Goal: Transaction & Acquisition: Book appointment/travel/reservation

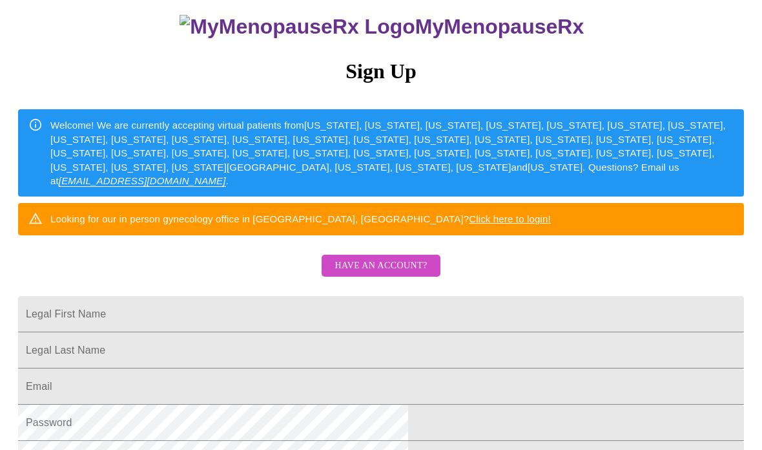
scroll to position [104, 0]
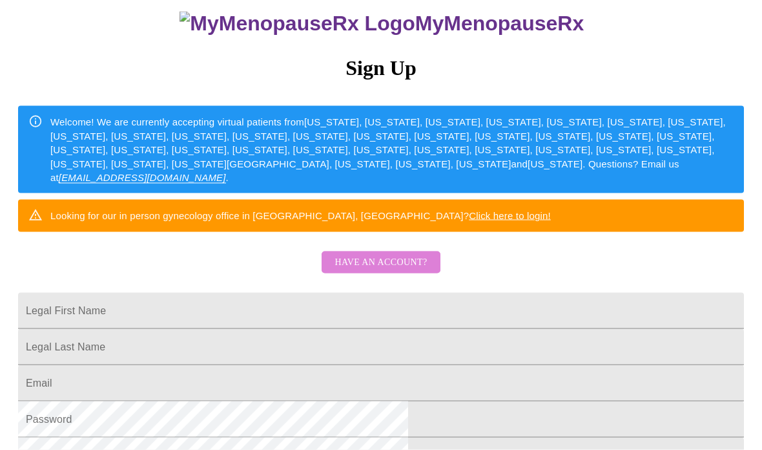
click at [397, 271] on span "Have an account?" at bounding box center [381, 262] width 92 height 16
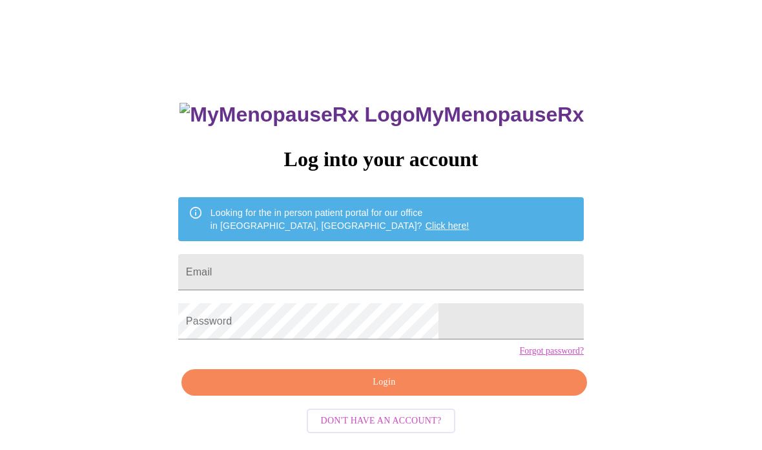
scroll to position [156, 0]
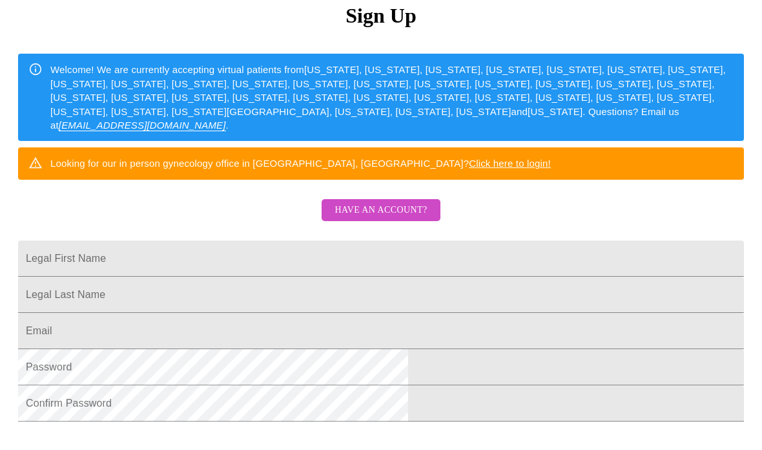
click at [377, 218] on span "Have an account?" at bounding box center [381, 210] width 92 height 16
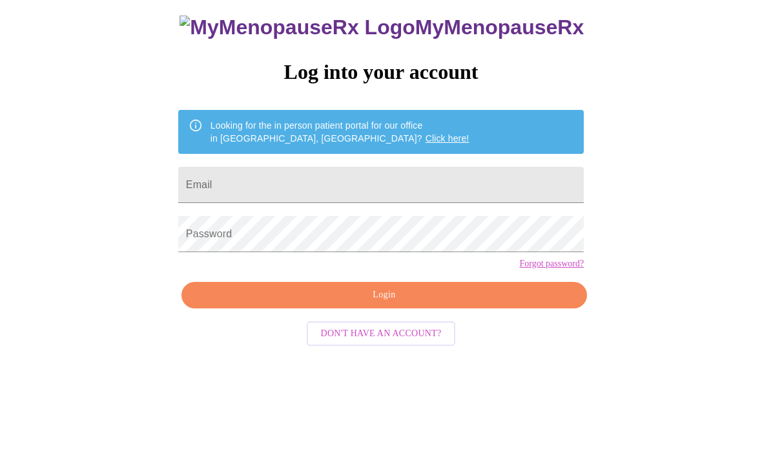
scroll to position [65, 0]
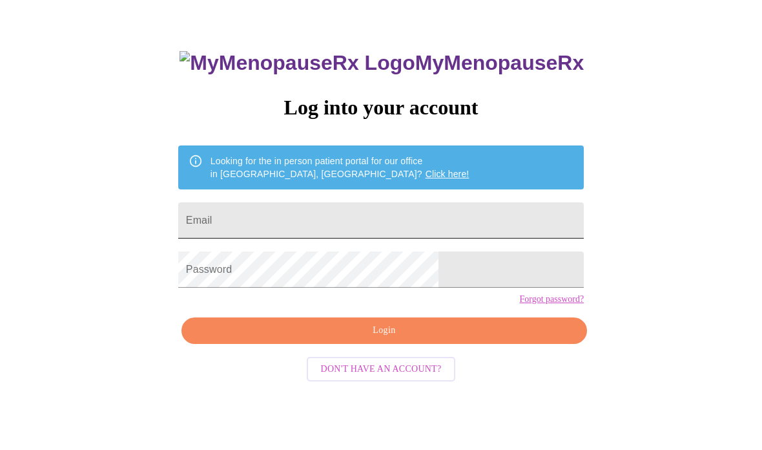
click at [364, 231] on input "Email" at bounding box center [381, 220] width 406 height 36
type input "[EMAIL_ADDRESS][DOMAIN_NAME]"
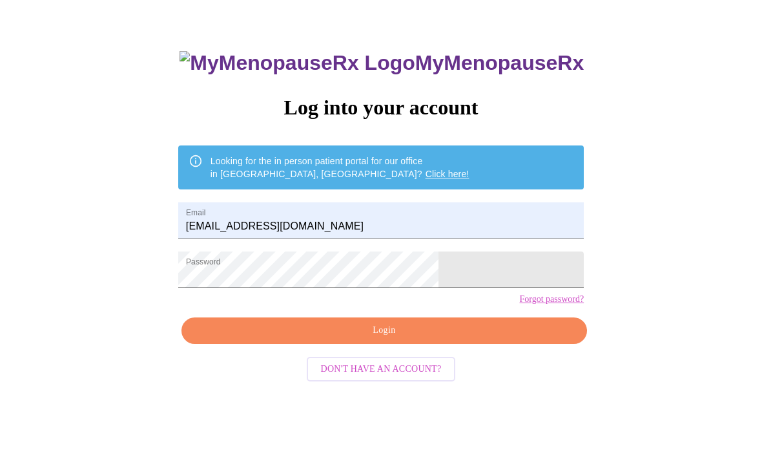
click at [344, 338] on span "Login" at bounding box center [384, 330] width 376 height 16
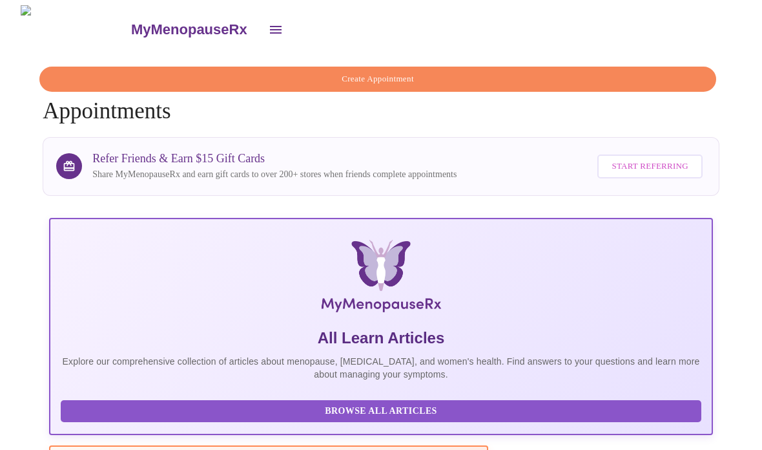
click at [445, 72] on span "Create Appointment" at bounding box center [377, 79] width 647 height 15
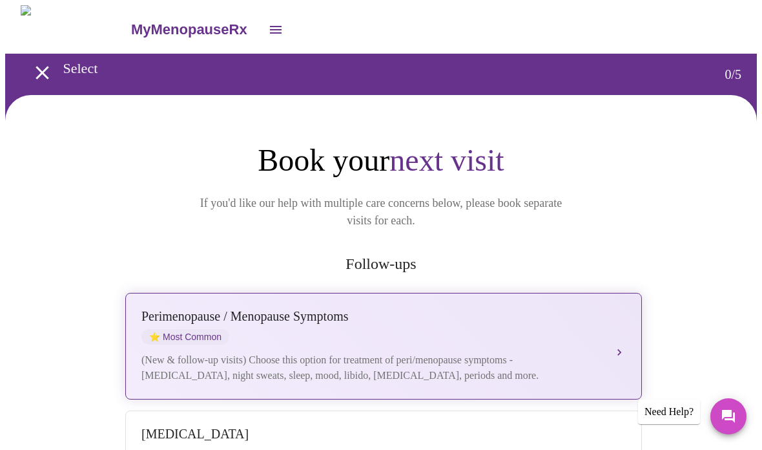
click at [330, 315] on div "[MEDICAL_DATA] / Menopause Symptoms ⭐ Most Common" at bounding box center [370, 327] width 459 height 36
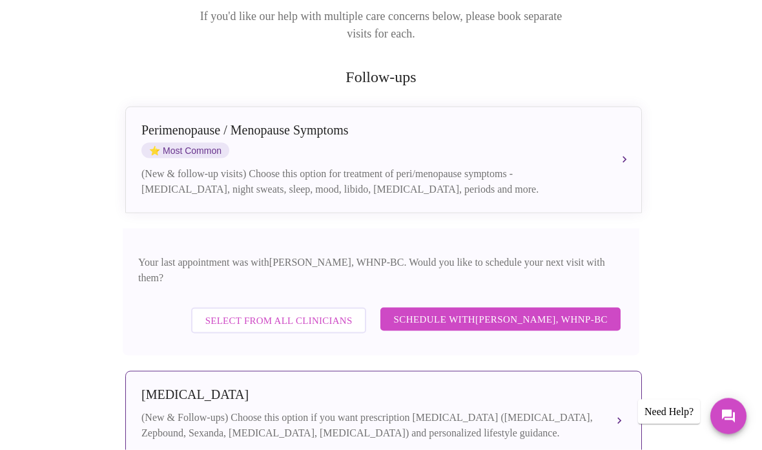
scroll to position [187, 0]
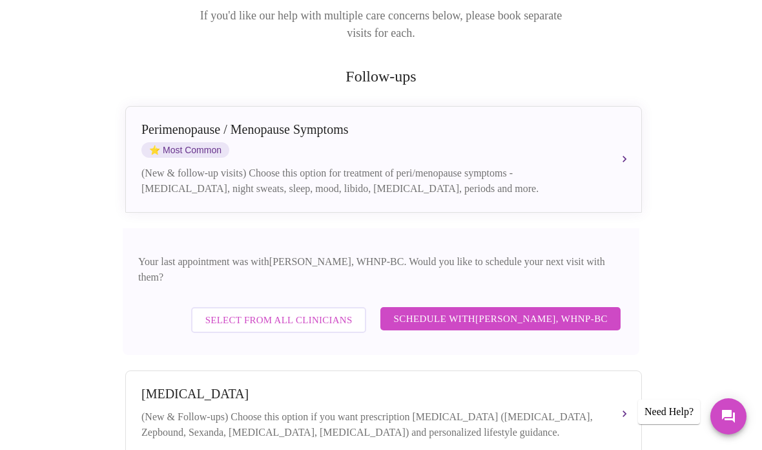
click at [343, 311] on span "Select from All Clinicians" at bounding box center [278, 319] width 147 height 17
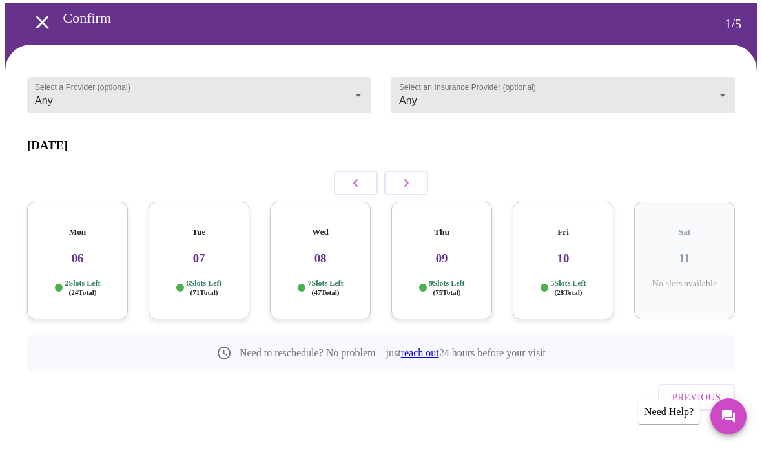
click at [566, 251] on h3 "10" at bounding box center [563, 258] width 80 height 14
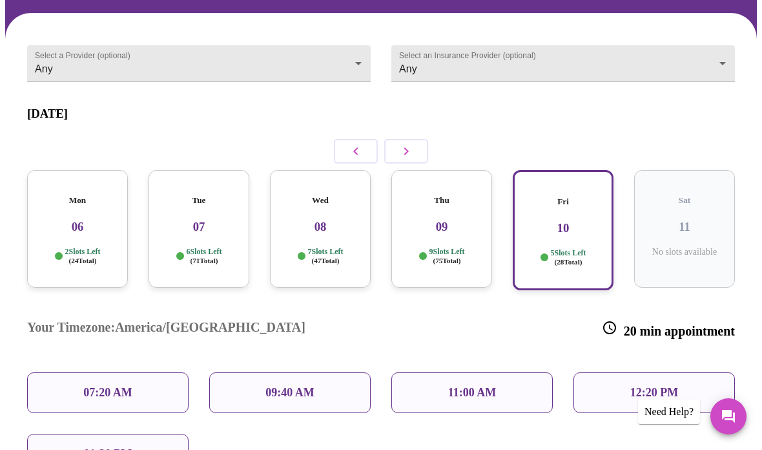
scroll to position [87, 0]
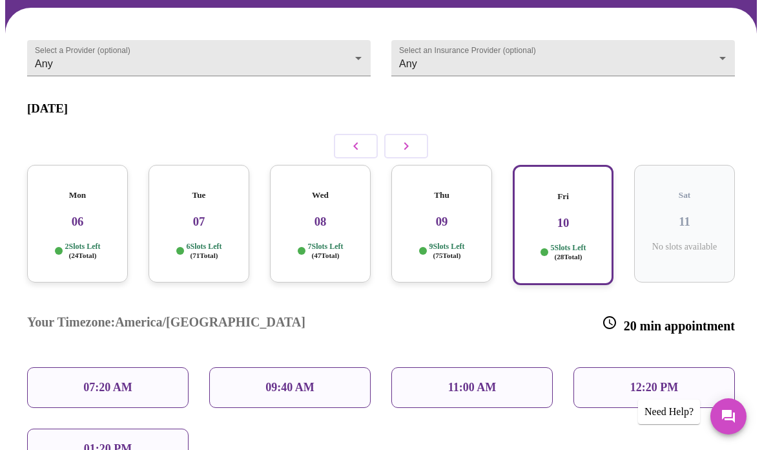
click at [288, 380] on p "09:40 AM" at bounding box center [289, 387] width 49 height 14
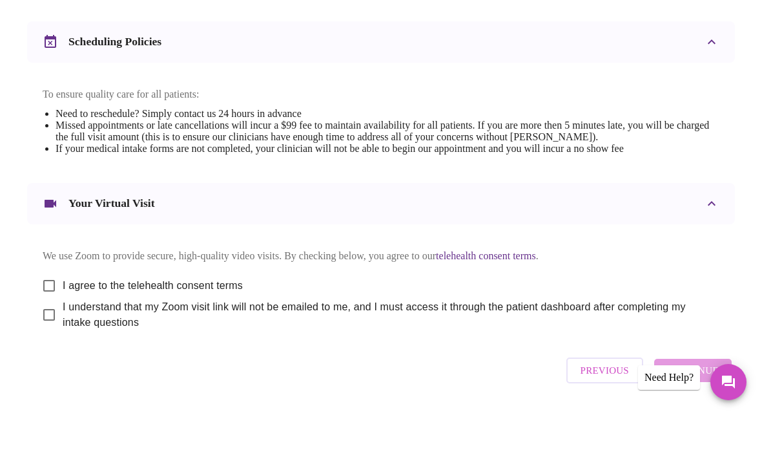
scroll to position [481, 0]
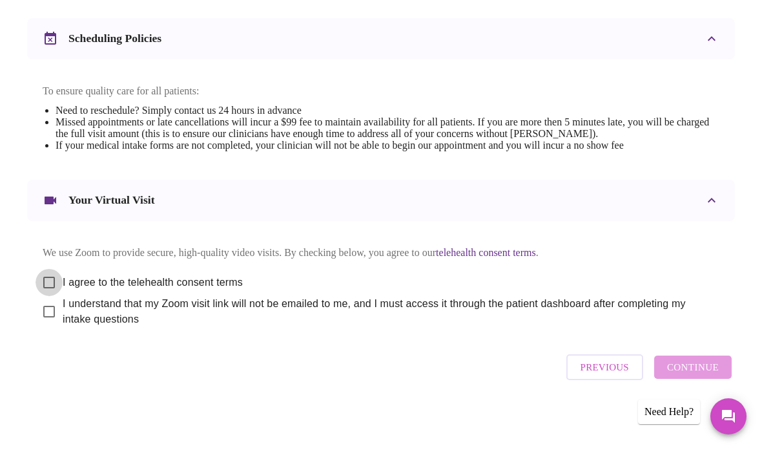
click at [43, 278] on input "I agree to the telehealth consent terms" at bounding box center [49, 282] width 27 height 27
checkbox input "true"
click at [47, 311] on input "I understand that my Zoom visit link will not be emailed to me, and I must acce…" at bounding box center [49, 311] width 27 height 27
checkbox input "true"
click at [698, 372] on span "Continue" at bounding box center [693, 366] width 52 height 17
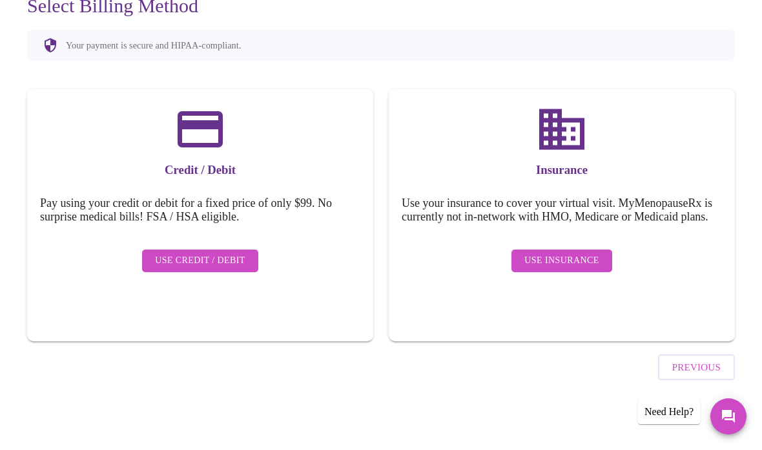
scroll to position [91, 0]
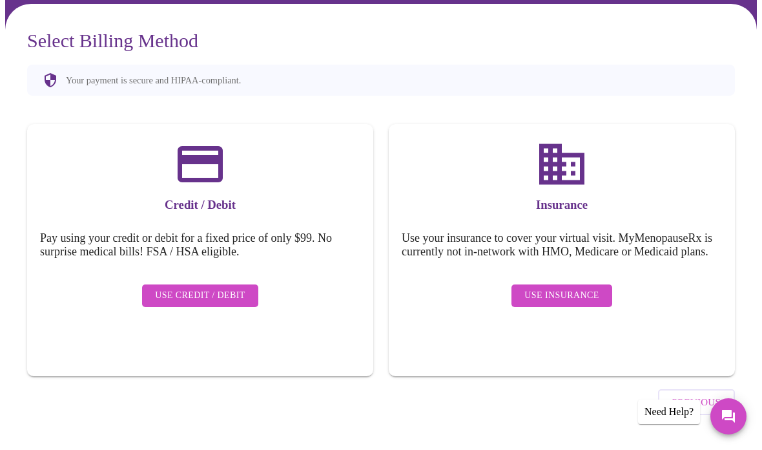
click at [591, 300] on span "Use Insurance" at bounding box center [561, 295] width 74 height 16
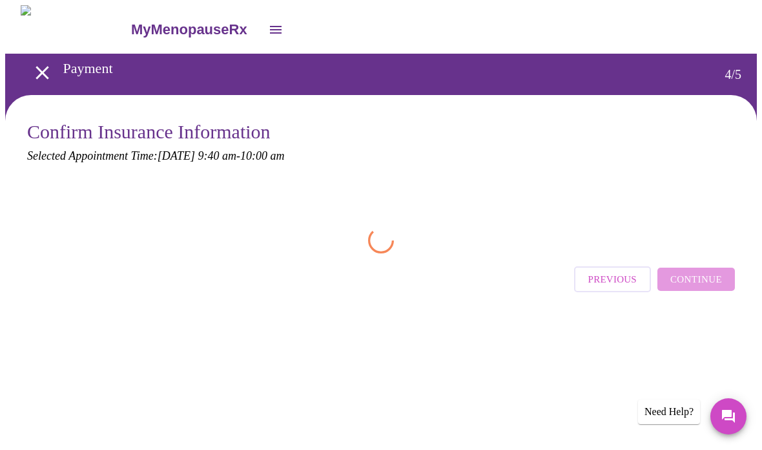
scroll to position [0, 0]
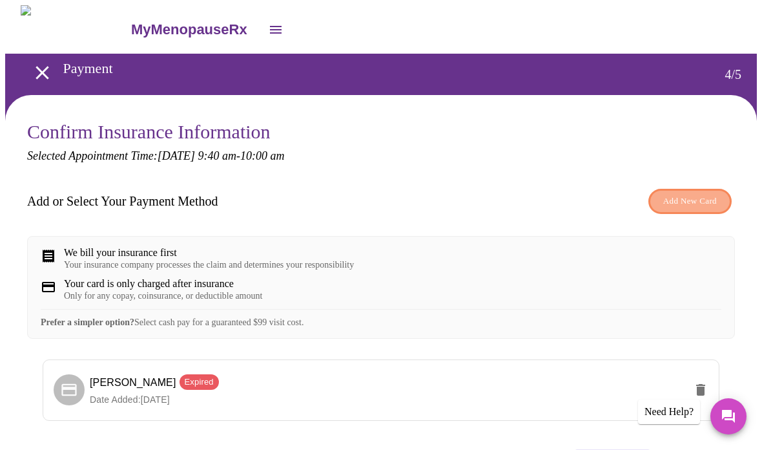
click at [690, 205] on span "Add New Card" at bounding box center [690, 201] width 54 height 15
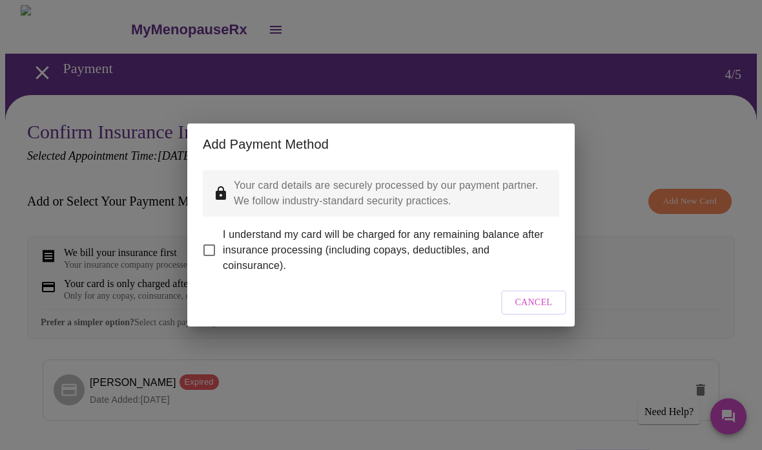
click at [529, 315] on button "Cancel" at bounding box center [534, 302] width 66 height 25
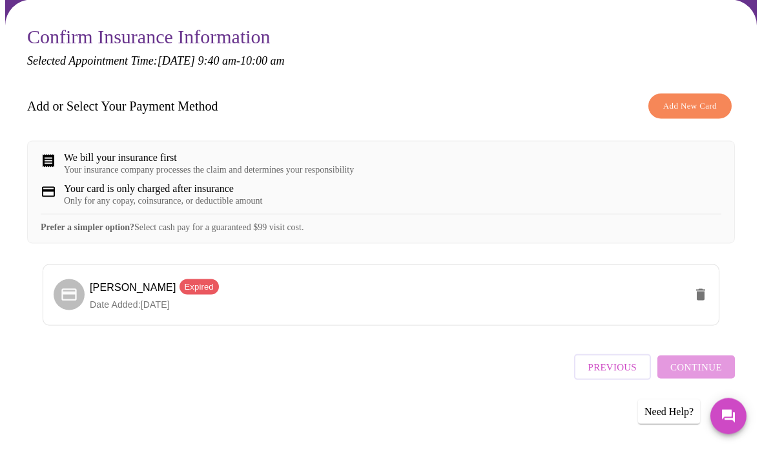
scroll to position [107, 0]
click at [180, 291] on span "Expired" at bounding box center [199, 286] width 39 height 13
